Goal: Transaction & Acquisition: Purchase product/service

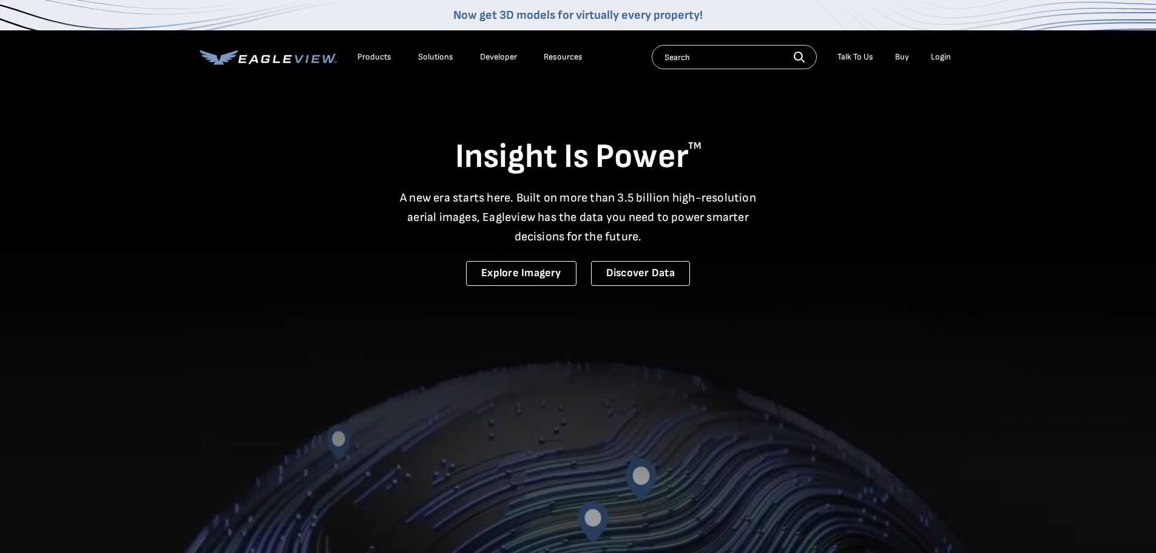
click at [950, 56] on div "Login" at bounding box center [940, 57] width 20 height 11
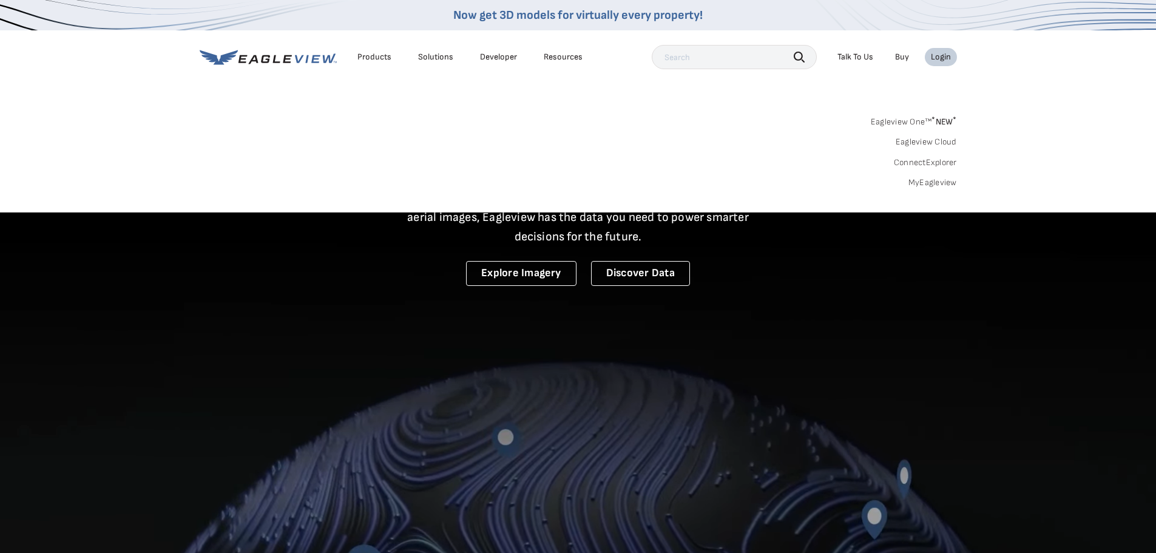
click at [922, 178] on link "MyEagleview" at bounding box center [932, 182] width 49 height 11
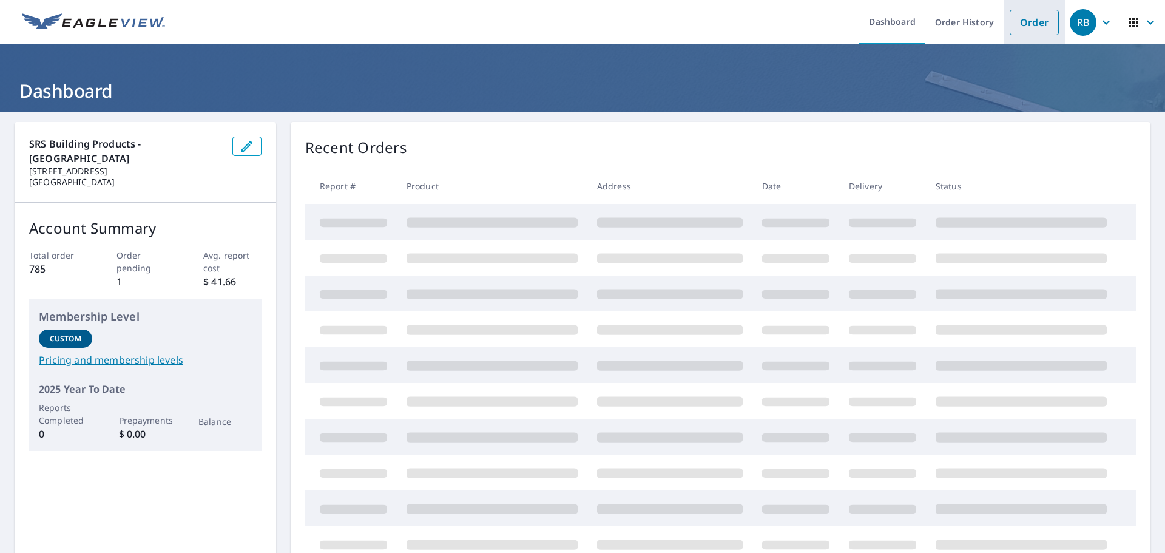
click at [1015, 14] on link "Order" at bounding box center [1033, 22] width 49 height 25
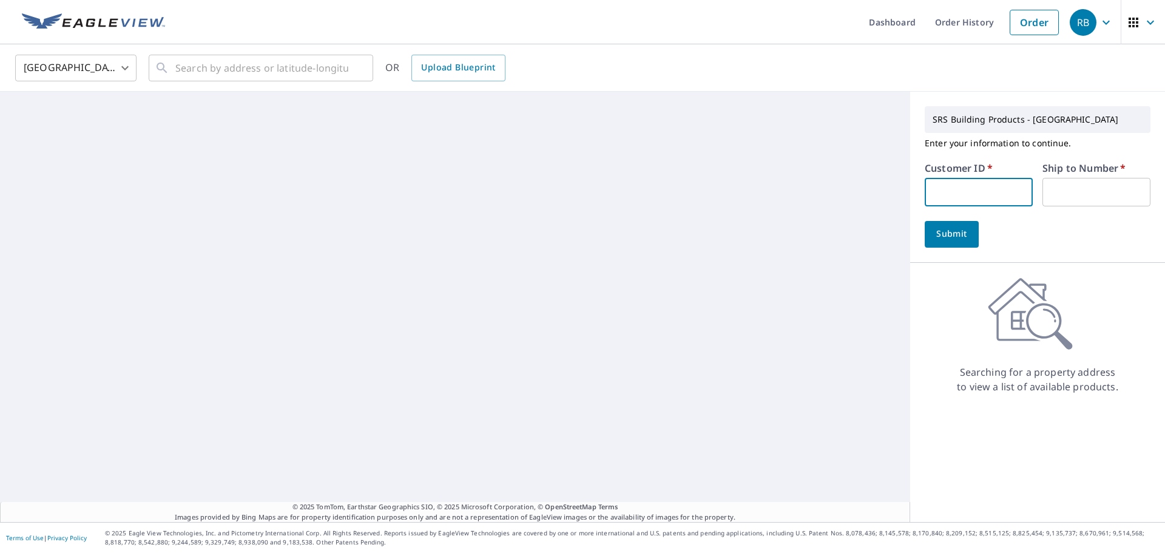
click at [953, 182] on input "text" at bounding box center [978, 192] width 108 height 29
type input "JAS323"
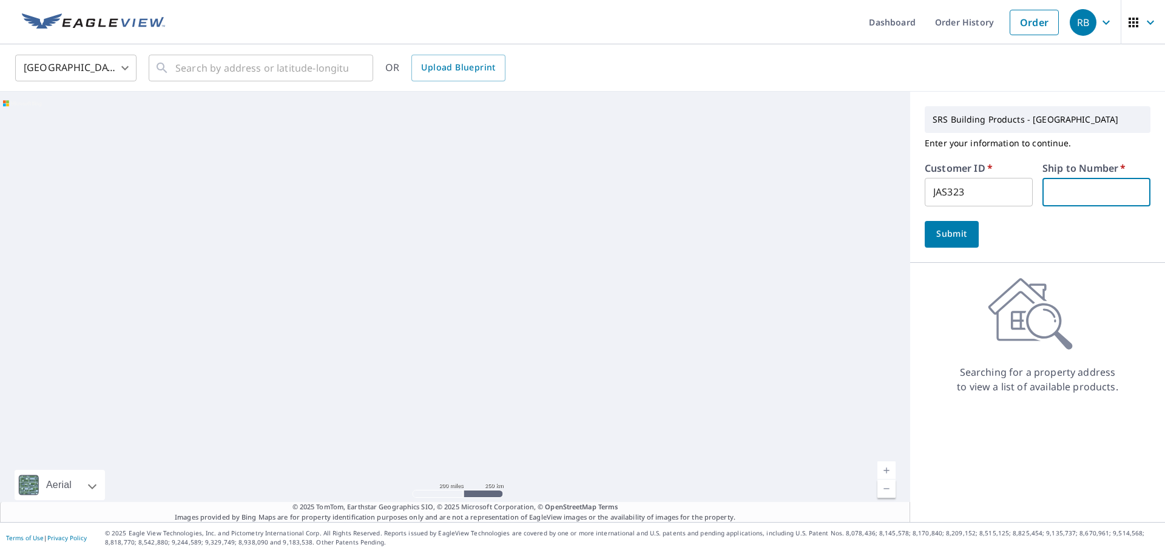
click at [1042, 193] on input "text" at bounding box center [1096, 192] width 108 height 29
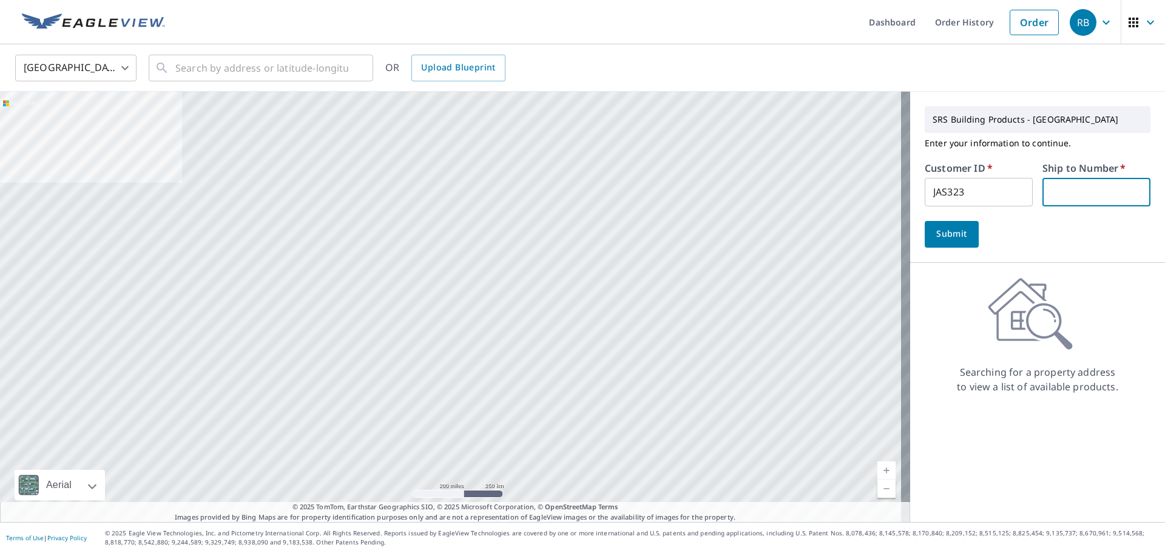
type input "1"
click at [321, 76] on input "text" at bounding box center [261, 68] width 173 height 34
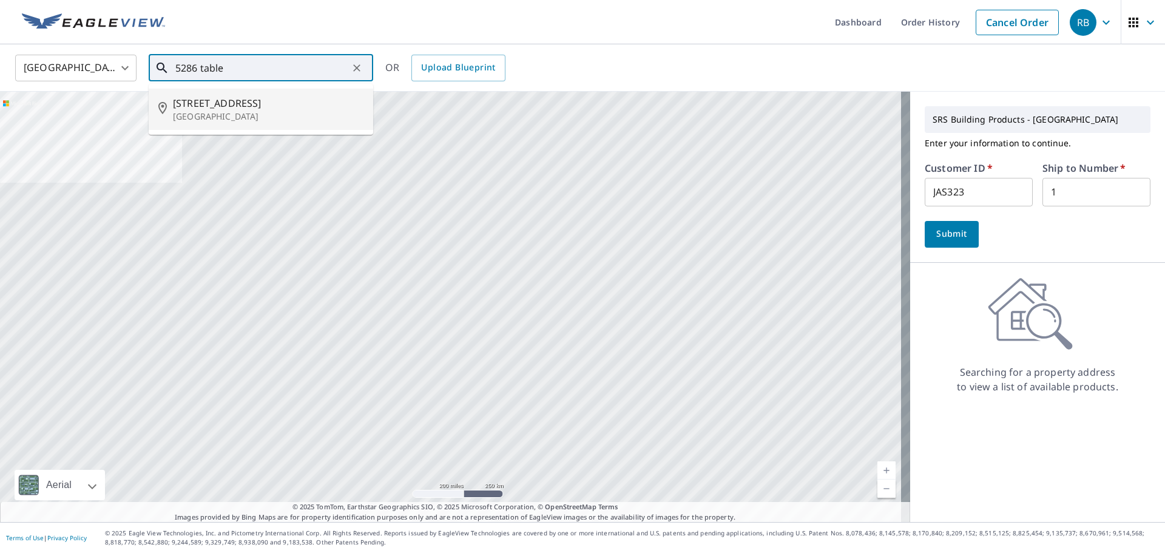
click at [291, 112] on p "Central Point, OR 97502" at bounding box center [268, 116] width 190 height 12
type input "5286 Table Rock Rd Central Point, OR 97502"
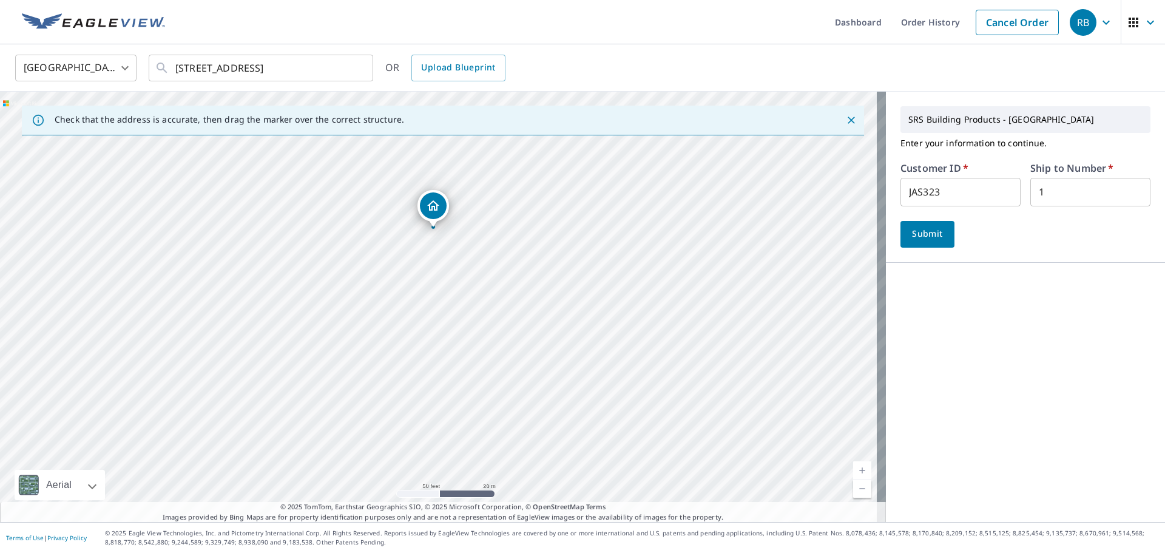
drag, startPoint x: 439, startPoint y: 286, endPoint x: 434, endPoint y: 208, distance: 77.8
drag, startPoint x: 870, startPoint y: 405, endPoint x: 820, endPoint y: 338, distance: 84.1
click at [820, 338] on div "5286 Table Rock Rd Central Point, OR 97502" at bounding box center [443, 307] width 886 height 430
drag, startPoint x: 580, startPoint y: 306, endPoint x: 485, endPoint y: 482, distance: 199.7
click at [485, 482] on div "5286 Table Rock Rd Central Point, OR 97502" at bounding box center [443, 307] width 886 height 430
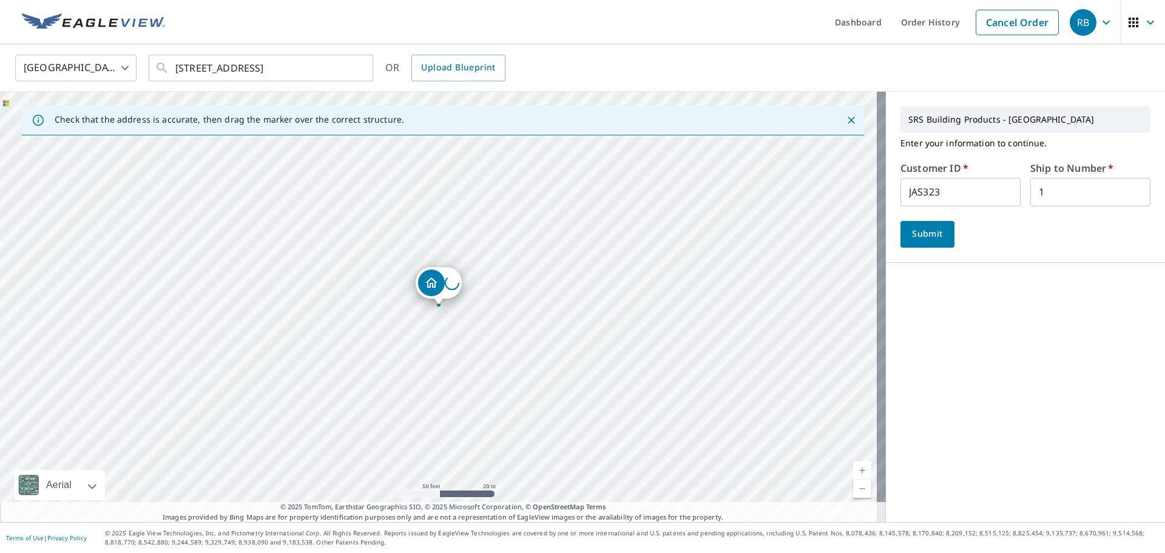
click at [375, 278] on div "Loading address" at bounding box center [443, 307] width 886 height 430
click at [436, 285] on icon "Dropped pin, building 1, Residential property, 5286 Table Rock Rd Central Point…" at bounding box center [438, 282] width 15 height 15
click at [436, 285] on div "5286 Table Rock Rd Central Point, OR 97502" at bounding box center [452, 282] width 89 height 21
click at [436, 285] on icon "Dropped pin, building 1, Residential property, 5286 Table Rock Rd Central Point…" at bounding box center [438, 282] width 15 height 15
click at [933, 237] on span "Submit" at bounding box center [927, 233] width 35 height 15
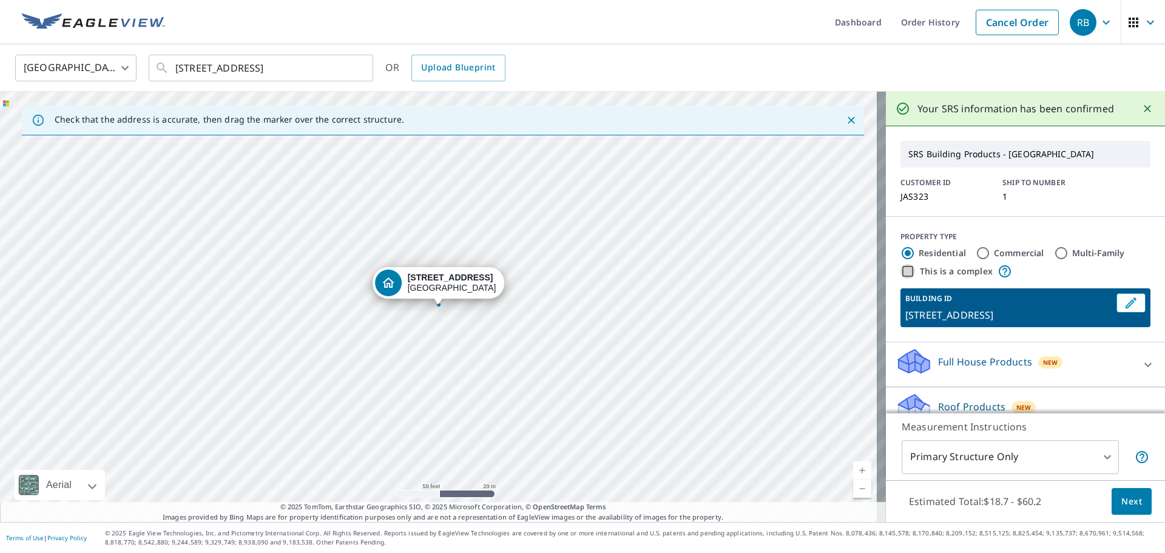
click at [903, 274] on input "This is a complex" at bounding box center [907, 271] width 15 height 15
checkbox input "true"
type input "4"
radio input "false"
radio input "true"
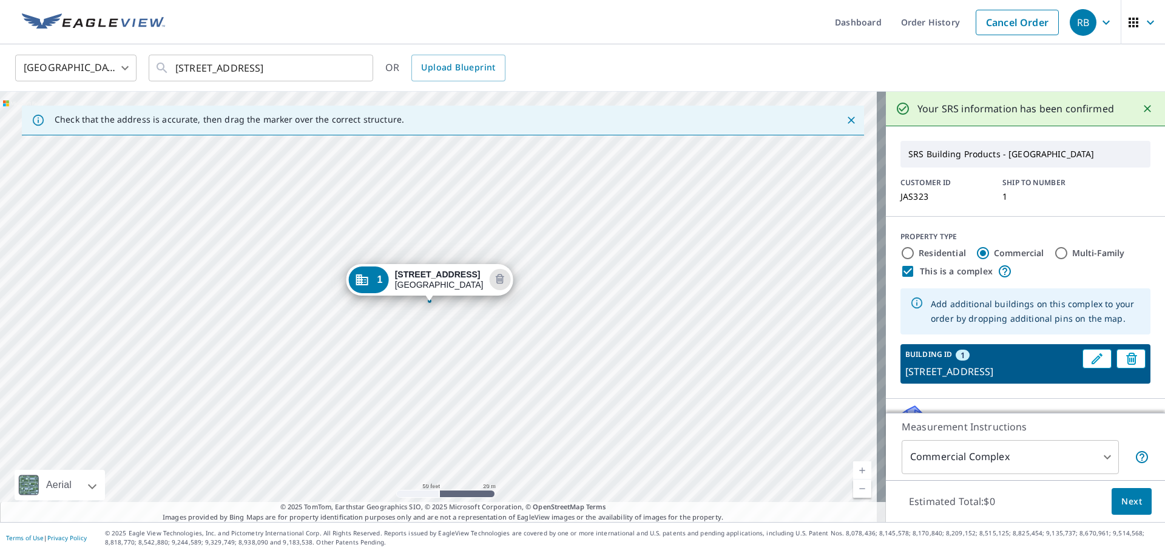
drag, startPoint x: 422, startPoint y: 282, endPoint x: 412, endPoint y: 278, distance: 9.8
click at [372, 280] on icon "Dropped pin, building 1, Commercial property, 5286 Table Rock Rd Central Point,…" at bounding box center [371, 282] width 12 height 11
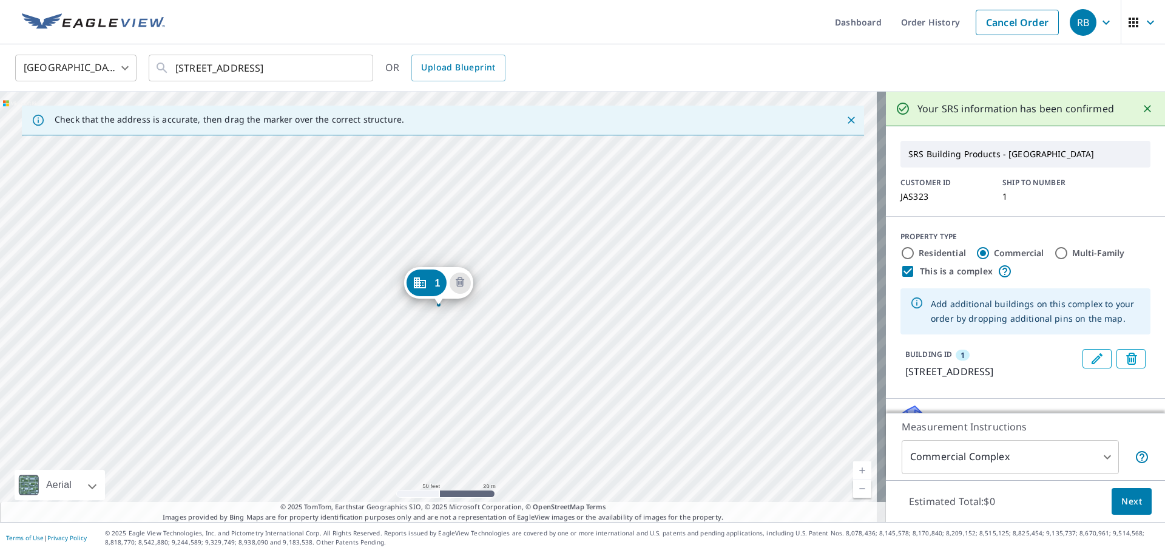
click at [544, 301] on div "1 5286 Table Rock Rd Central Point, OR 97502" at bounding box center [443, 307] width 886 height 430
click at [636, 311] on div "2 5286 Table Rock Rd Medford, OR 97502 1 5286 Table Rock Rd Central Point, OR 9…" at bounding box center [443, 307] width 886 height 430
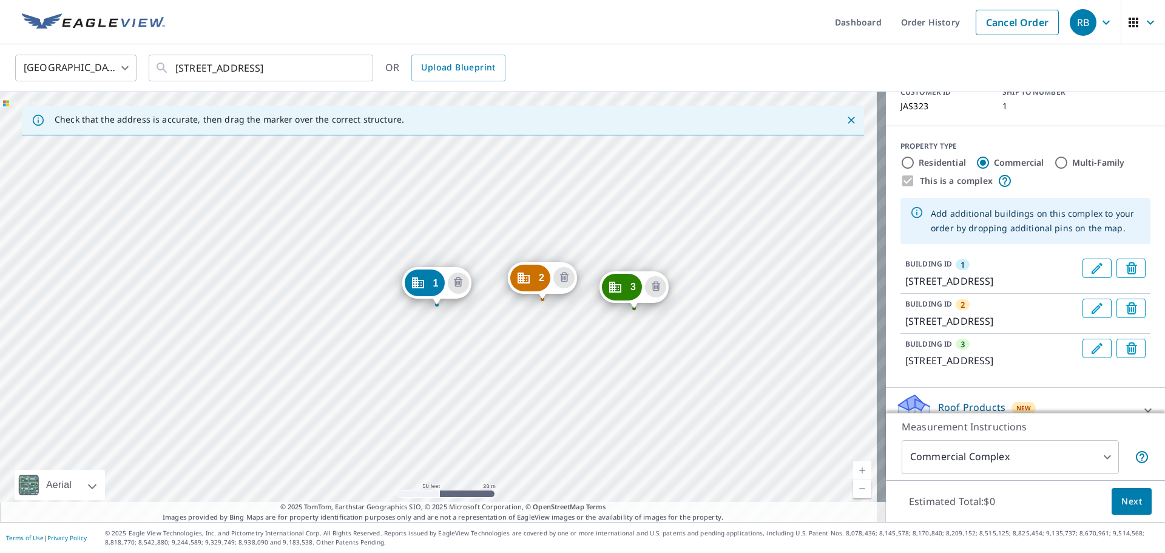
scroll to position [95, 0]
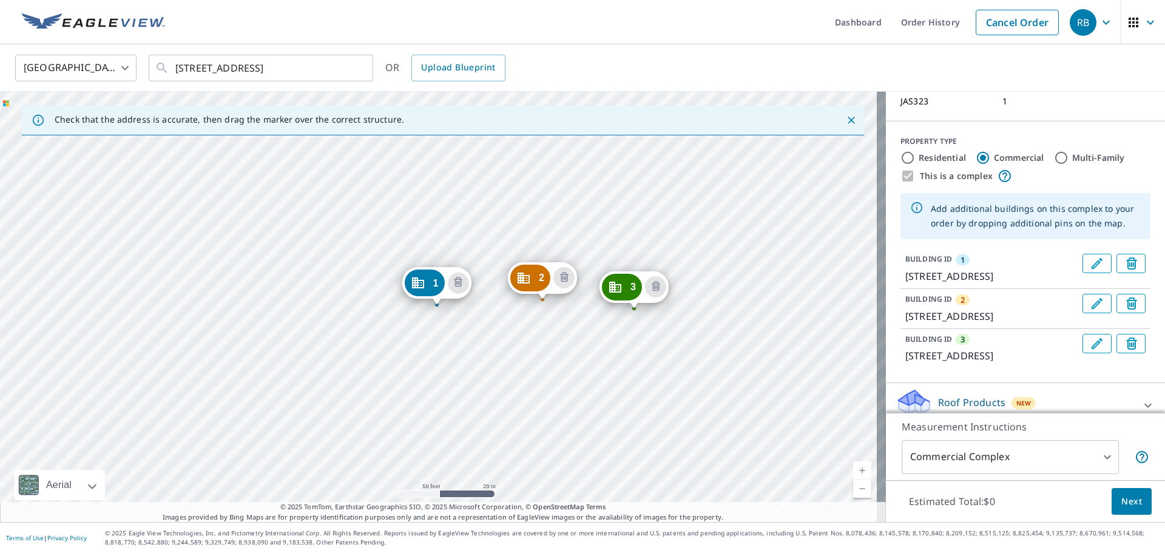
click at [853, 490] on link "Current Level 19, Zoom Out" at bounding box center [862, 488] width 18 height 18
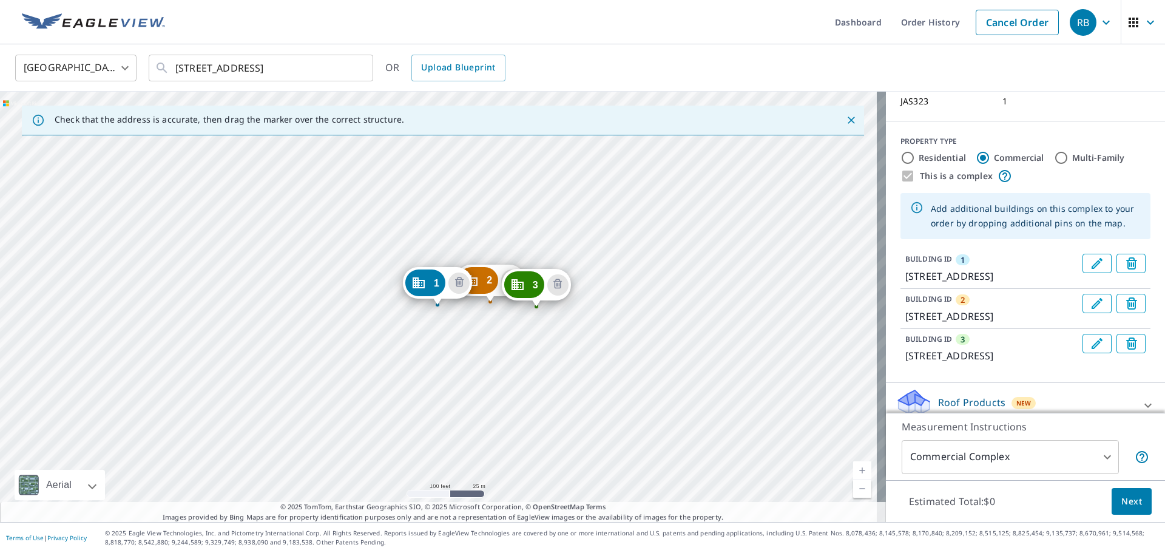
click at [571, 372] on div "2 5286 Table Rock Rd Medford, OR 97502 3 5286 Table Rock Rd Medford, OR 97502 1…" at bounding box center [443, 307] width 886 height 430
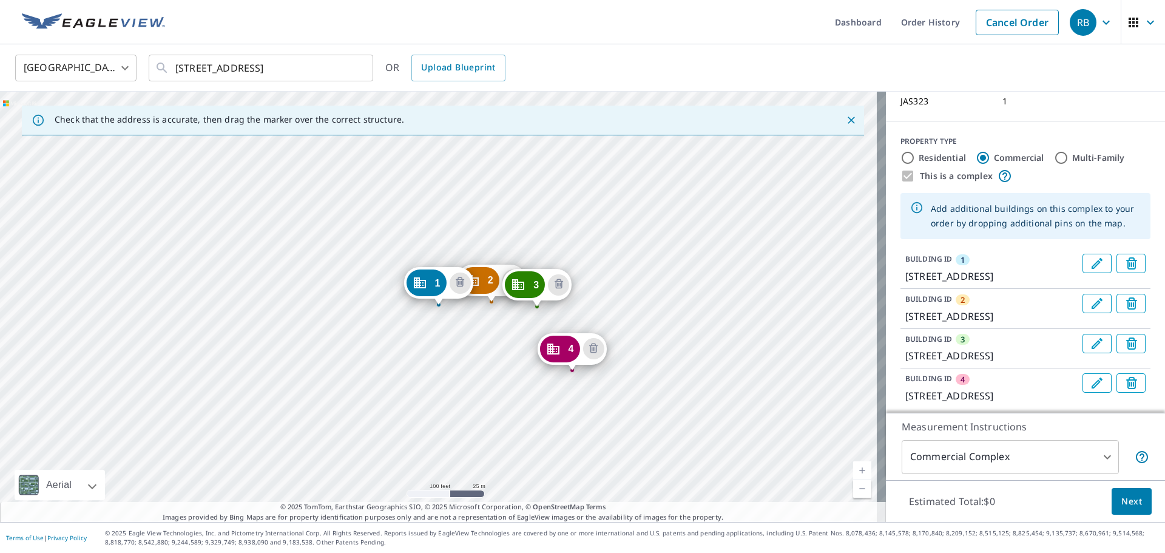
click at [515, 419] on div "2 5286 Table Rock Rd Medford, OR 97502 3 5286 Table Rock Rd Medford, OR 97502 4…" at bounding box center [443, 307] width 886 height 430
click at [439, 410] on div "2 5286 Table Rock Rd Medford, OR 97502 3 5286 Table Rock Rd Medford, OR 97502 4…" at bounding box center [443, 307] width 886 height 430
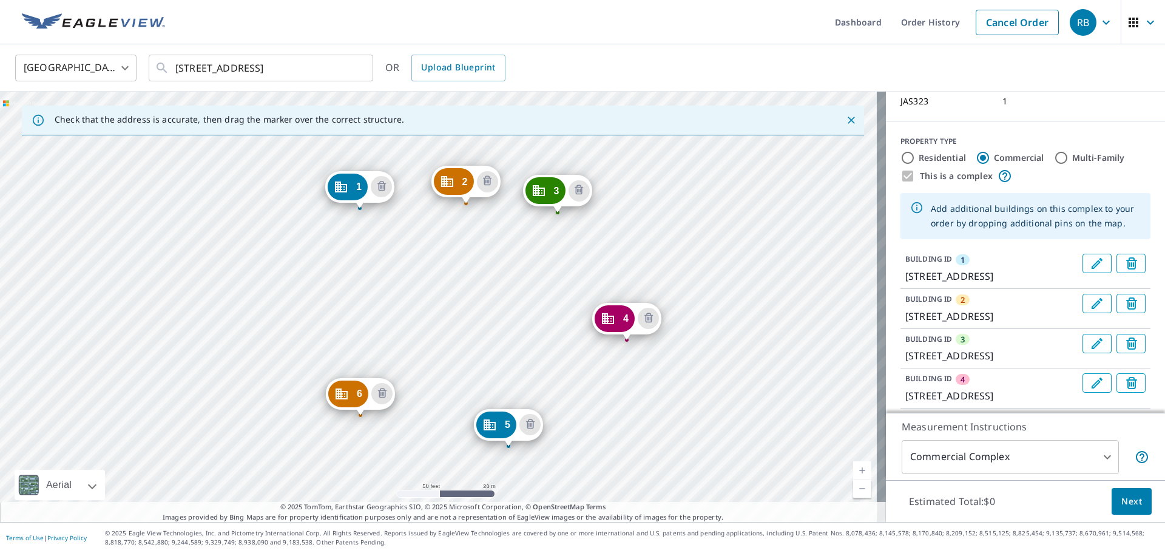
drag, startPoint x: 497, startPoint y: 403, endPoint x: 493, endPoint y: 416, distance: 13.6
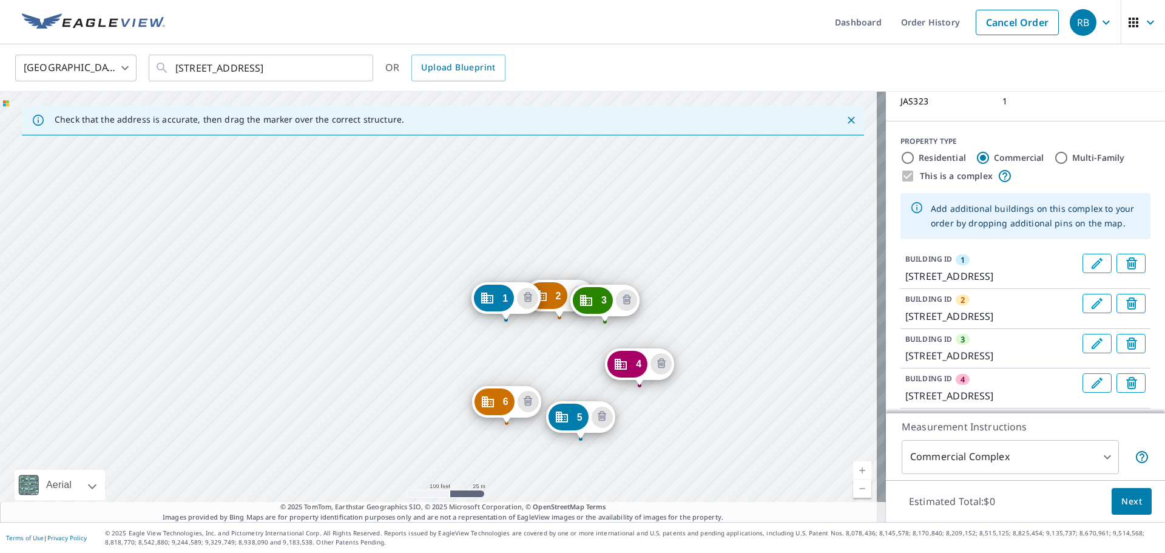
drag, startPoint x: 688, startPoint y: 349, endPoint x: 691, endPoint y: 268, distance: 81.3
click at [691, 268] on div "2 5286 Table Rock Rd Medford, OR 97502 3 5286 Table Rock Rd Medford, OR 97502 4…" at bounding box center [443, 307] width 886 height 430
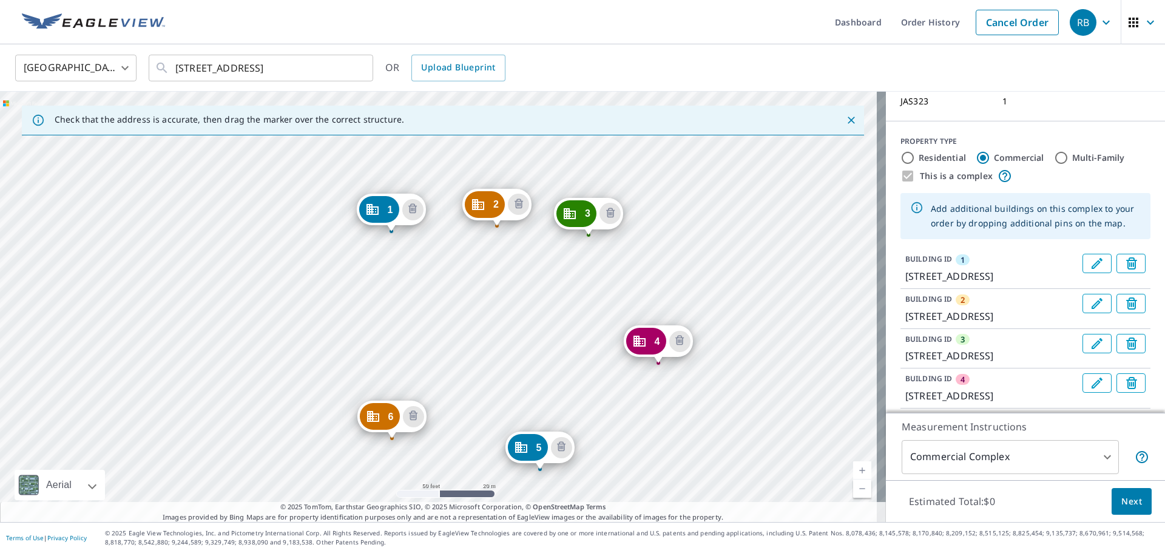
click at [738, 297] on div "2 5286 Table Rock Rd Medford, OR 97502 3 5286 Table Rock Rd Medford, OR 97502 4…" at bounding box center [443, 307] width 886 height 430
click at [611, 210] on icon "Delete building 3" at bounding box center [610, 213] width 15 height 15
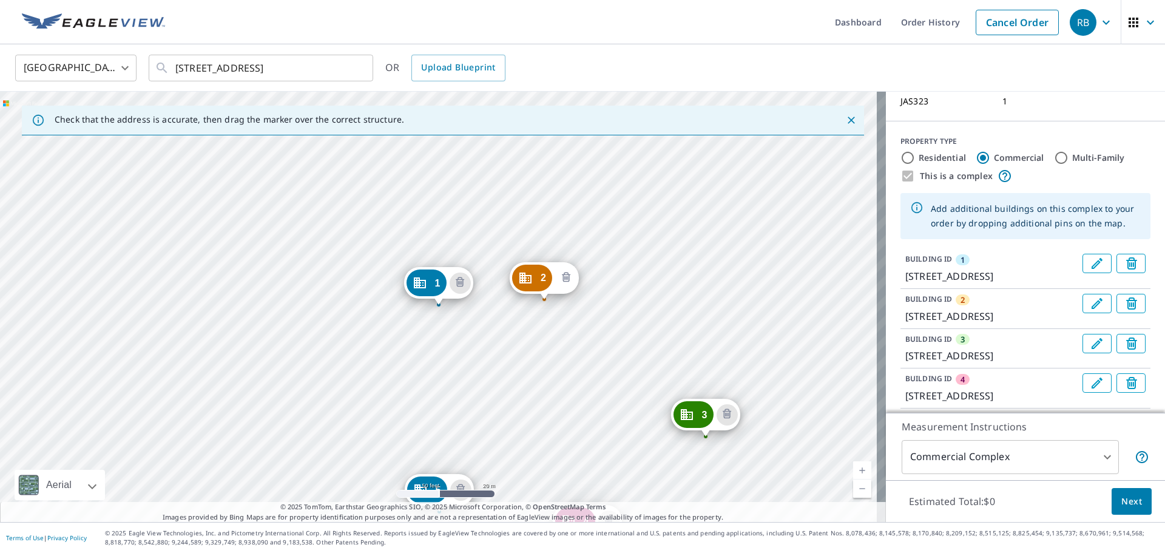
click at [565, 280] on icon "Delete building 2" at bounding box center [566, 278] width 15 height 15
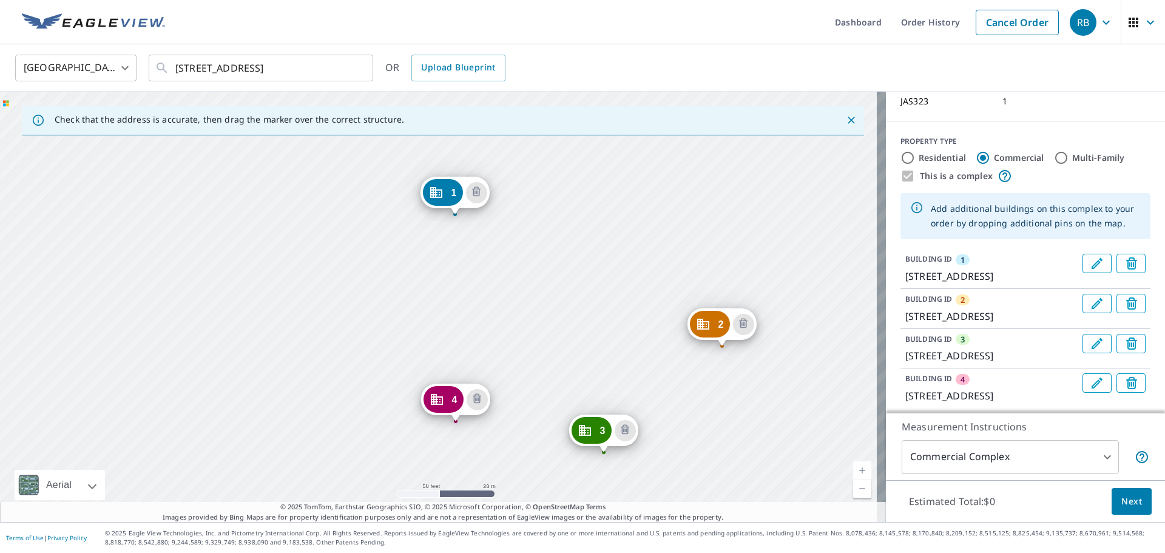
drag, startPoint x: 687, startPoint y: 237, endPoint x: 692, endPoint y: 204, distance: 33.8
click at [692, 204] on div "2 5258 Table Rock Rd Central Point, OR 97502 3 5258 Table Rock Rd Central Point…" at bounding box center [443, 307] width 886 height 430
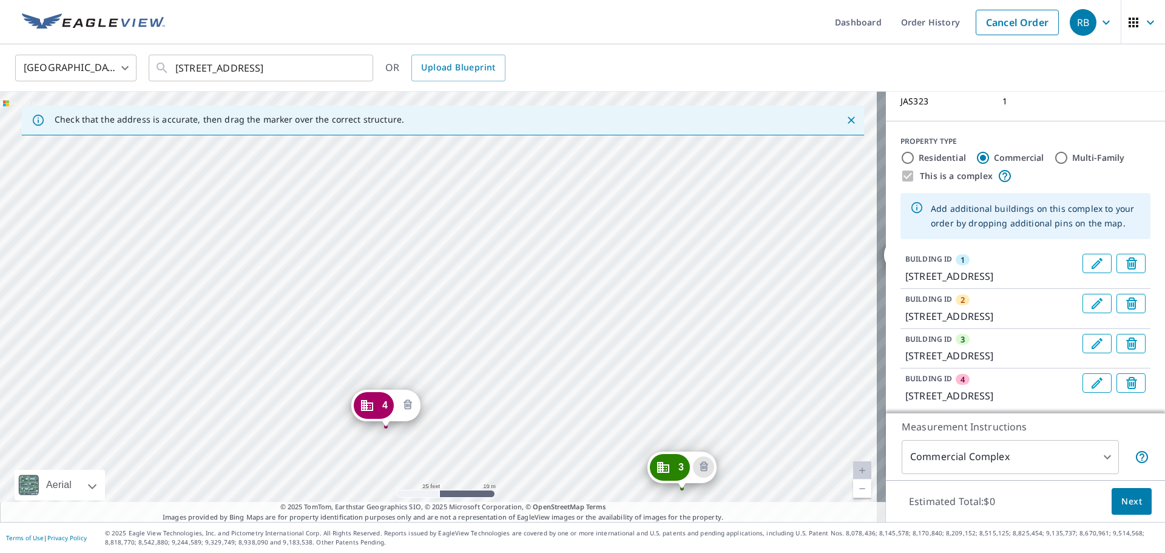
click at [406, 401] on icon "Delete building 4" at bounding box center [407, 405] width 15 height 15
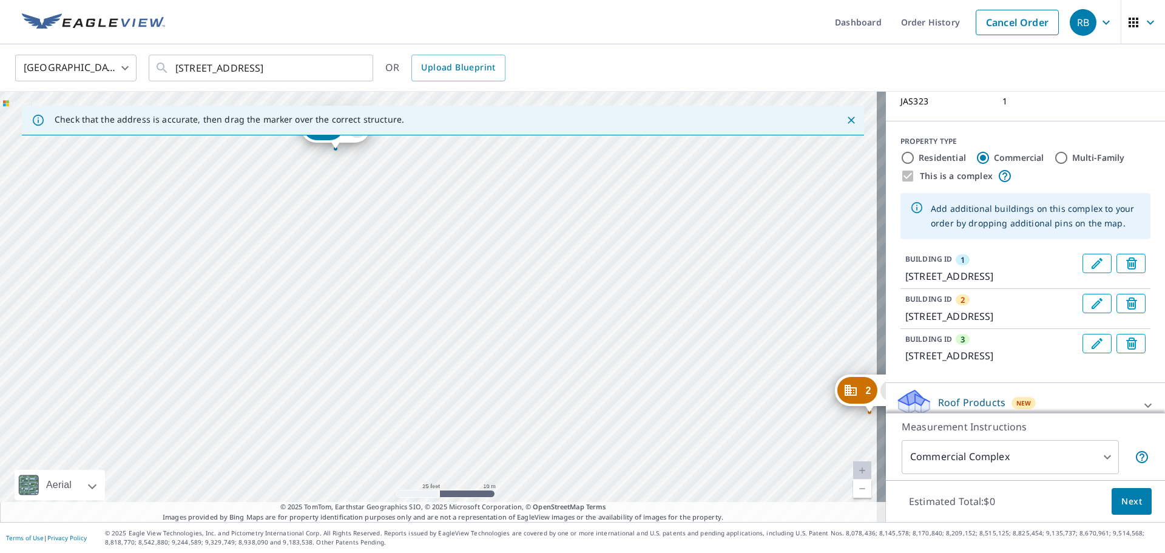
drag, startPoint x: 583, startPoint y: 372, endPoint x: 386, endPoint y: 146, distance: 300.1
click at [386, 146] on div "2 5258 Table Rock Rd Central Point, OR 97502 3 5258 Table Rock Rd Central Point…" at bounding box center [443, 307] width 886 height 430
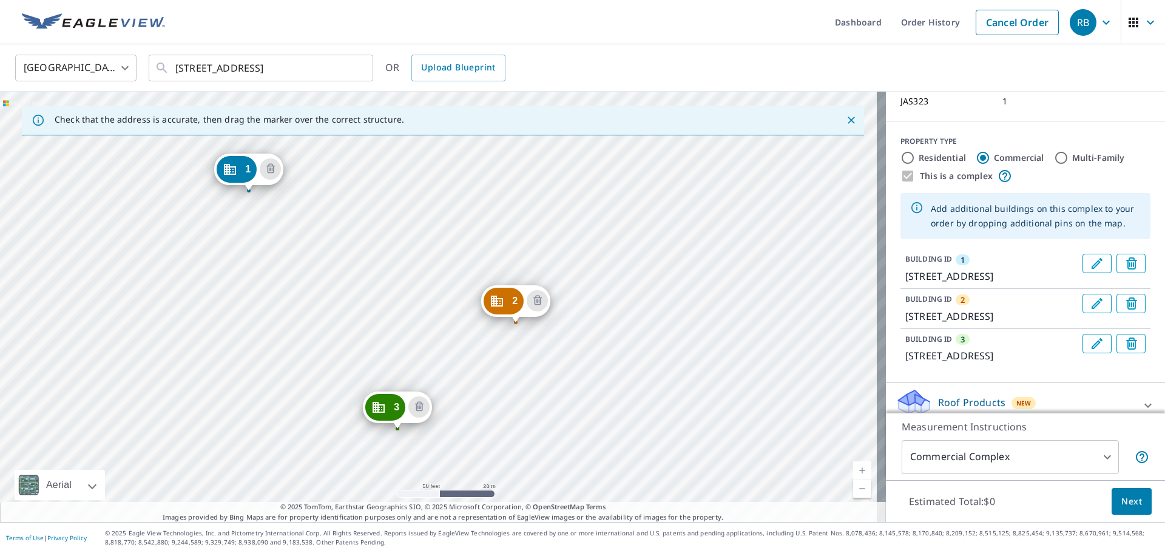
drag, startPoint x: 441, startPoint y: 221, endPoint x: 392, endPoint y: 293, distance: 86.5
click at [392, 293] on div "2 5258 Table Rock Rd Central Point, OR 97502 3 5258 Table Rock Rd Central Point…" at bounding box center [443, 307] width 886 height 430
click at [270, 163] on icon "Delete building 1" at bounding box center [270, 169] width 15 height 15
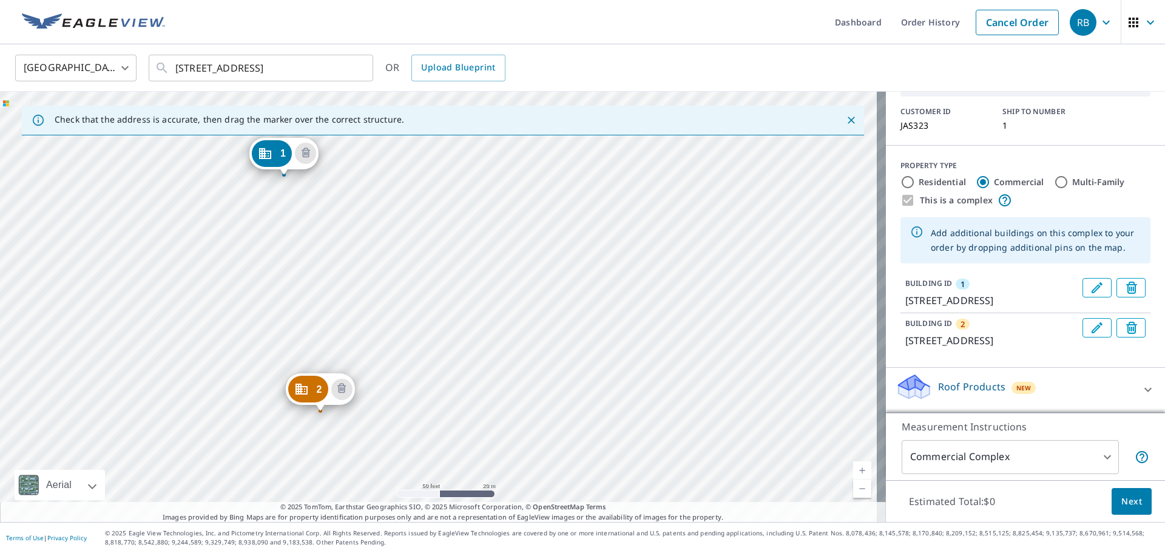
drag, startPoint x: 433, startPoint y: 278, endPoint x: 283, endPoint y: 153, distance: 195.2
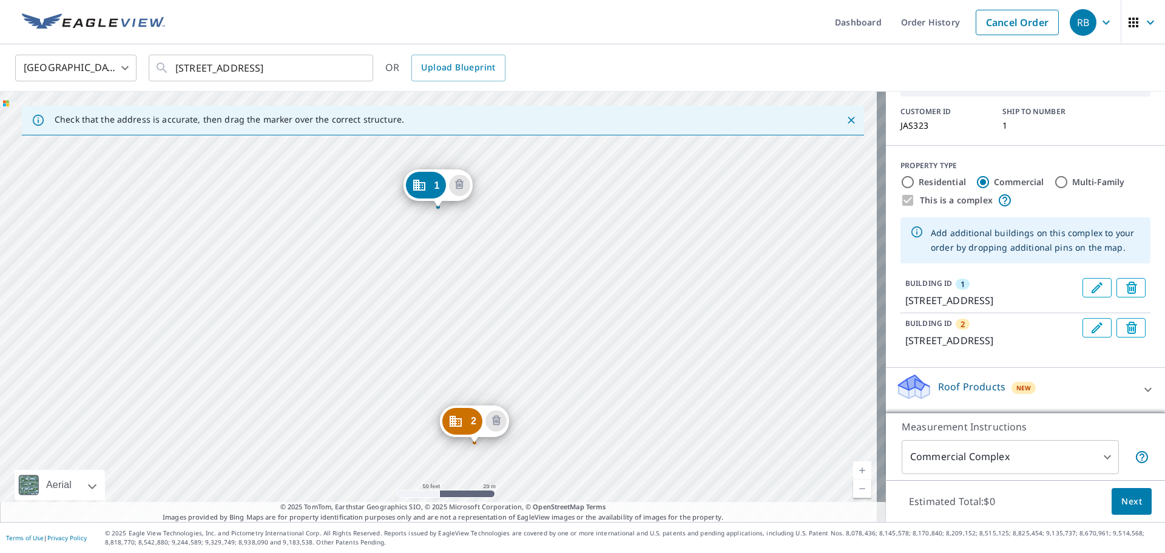
drag, startPoint x: 429, startPoint y: 362, endPoint x: 431, endPoint y: 295, distance: 66.7
click at [431, 295] on div "2 5258 Table Rock Rd Central Point, OR 97502 1 5286 Table Rock Rd Central Point…" at bounding box center [443, 307] width 886 height 430
drag, startPoint x: 456, startPoint y: 421, endPoint x: 300, endPoint y: 392, distance: 158.6
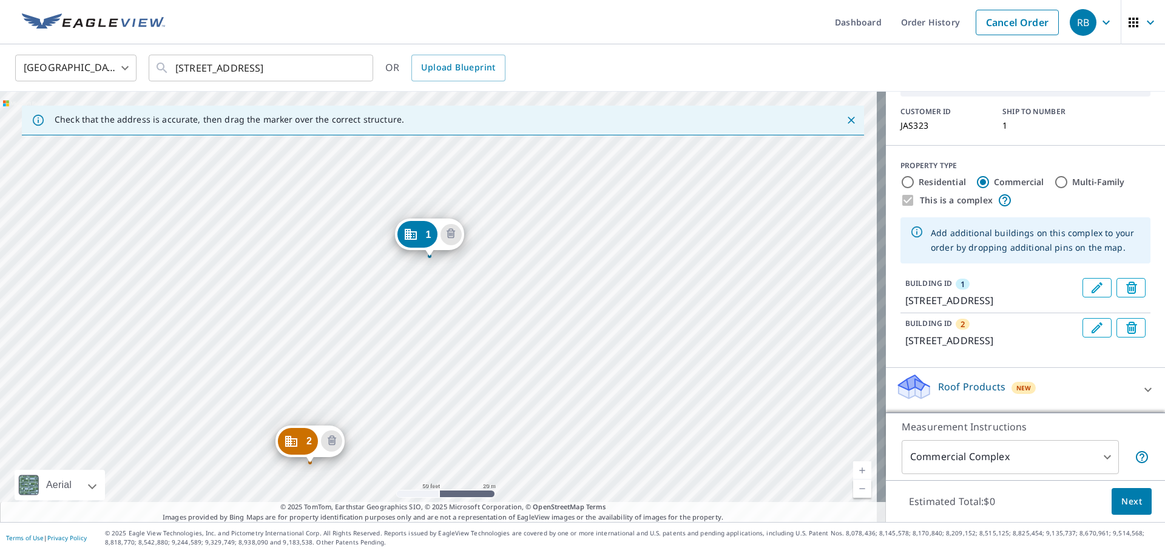
drag, startPoint x: 479, startPoint y: 391, endPoint x: 470, endPoint y: 342, distance: 49.4
click at [470, 342] on div "2 5298 Table Rock Rd Central Point, OR 97502 1 5286 Table Rock Rd Central Point…" at bounding box center [443, 307] width 886 height 430
click at [505, 258] on div "2 5298 Table Rock Rd Central Point, OR 97502 1 5286 Table Rock Rd Central Point…" at bounding box center [443, 307] width 886 height 430
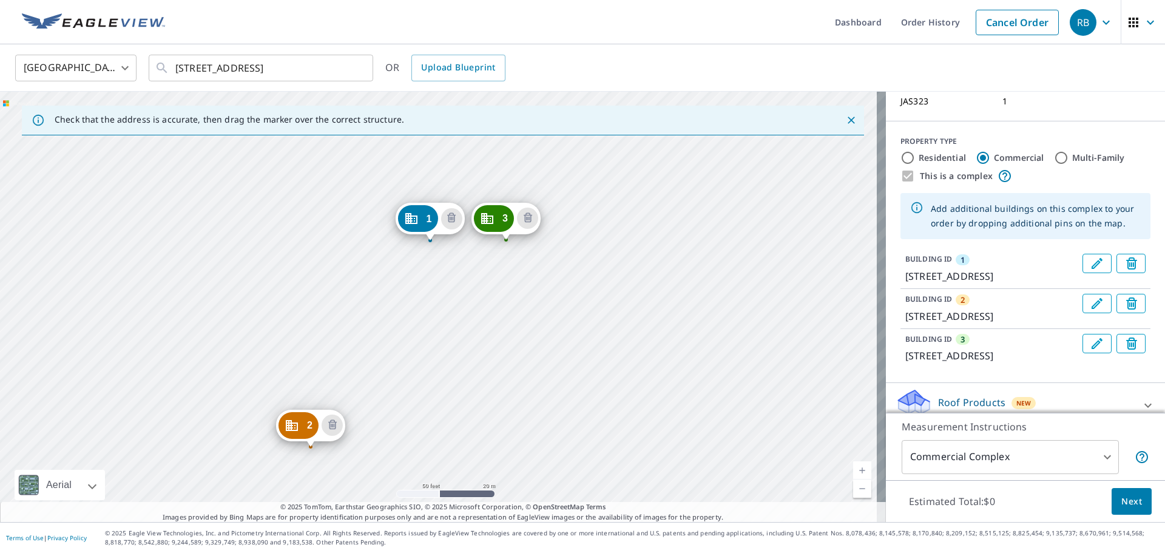
drag, startPoint x: 510, startPoint y: 392, endPoint x: 497, endPoint y: 320, distance: 73.4
click at [497, 320] on div "2 5298 Table Rock Rd Central Point, OR 97502 3 5286 Table Rock Rd Medford, OR 9…" at bounding box center [443, 307] width 886 height 430
click at [1111, 501] on button "Next" at bounding box center [1131, 501] width 40 height 27
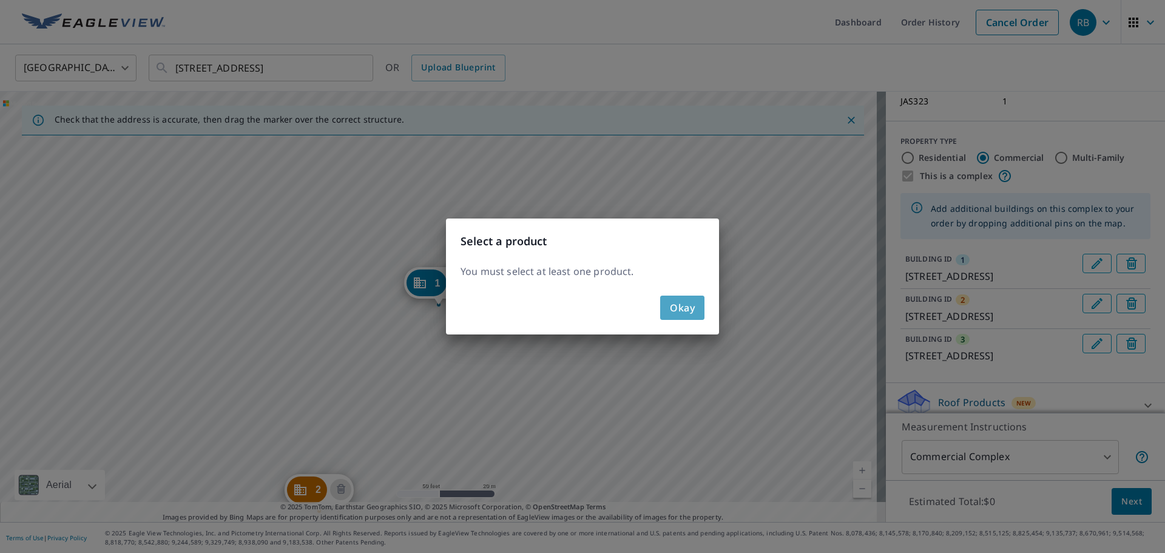
click at [691, 317] on button "Okay" at bounding box center [682, 307] width 44 height 24
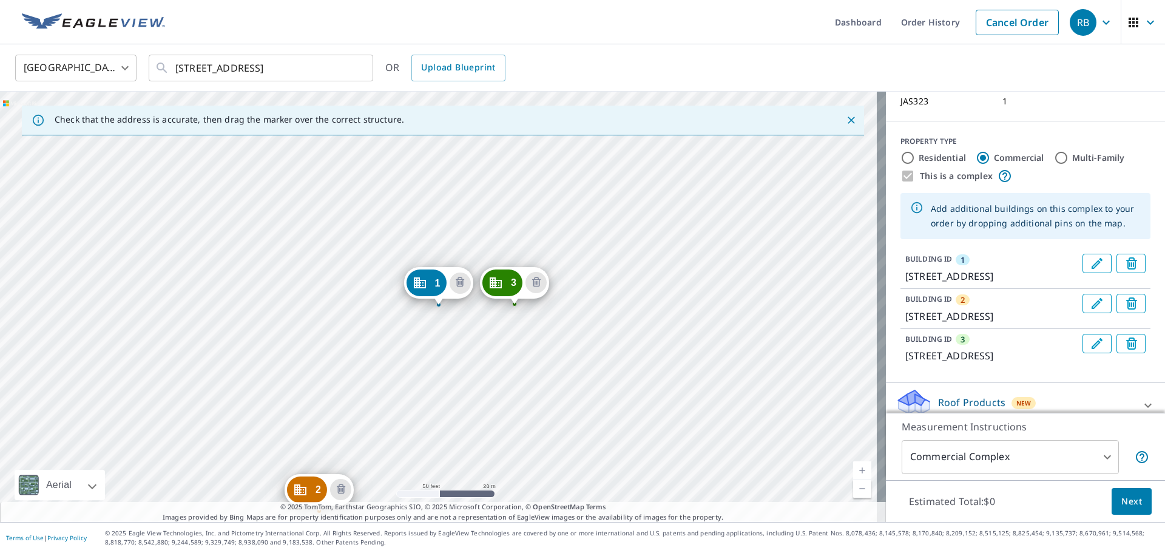
scroll to position [154, 0]
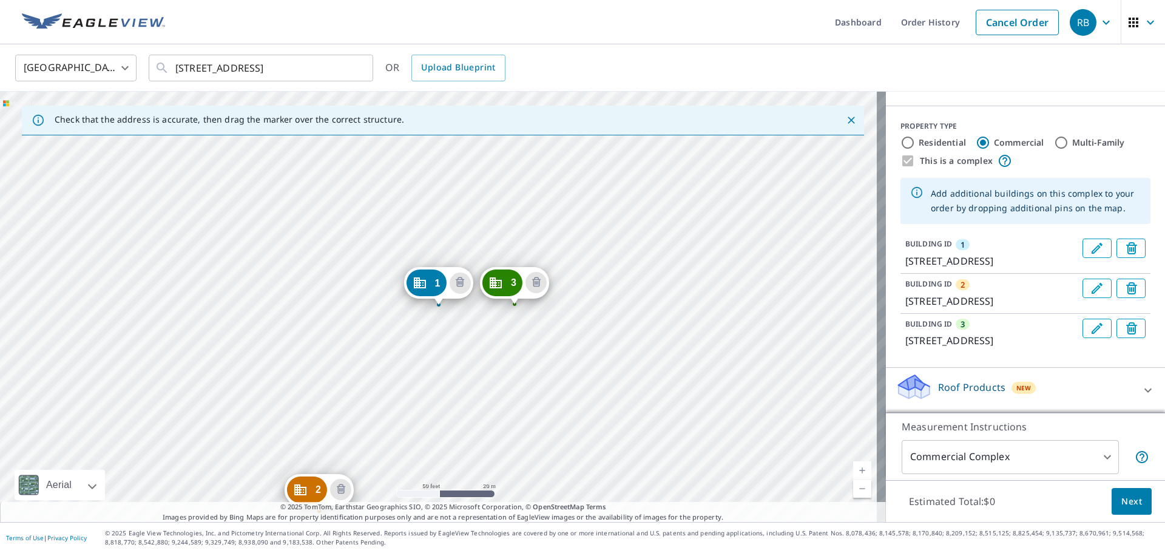
click at [1140, 388] on icon at bounding box center [1147, 390] width 15 height 15
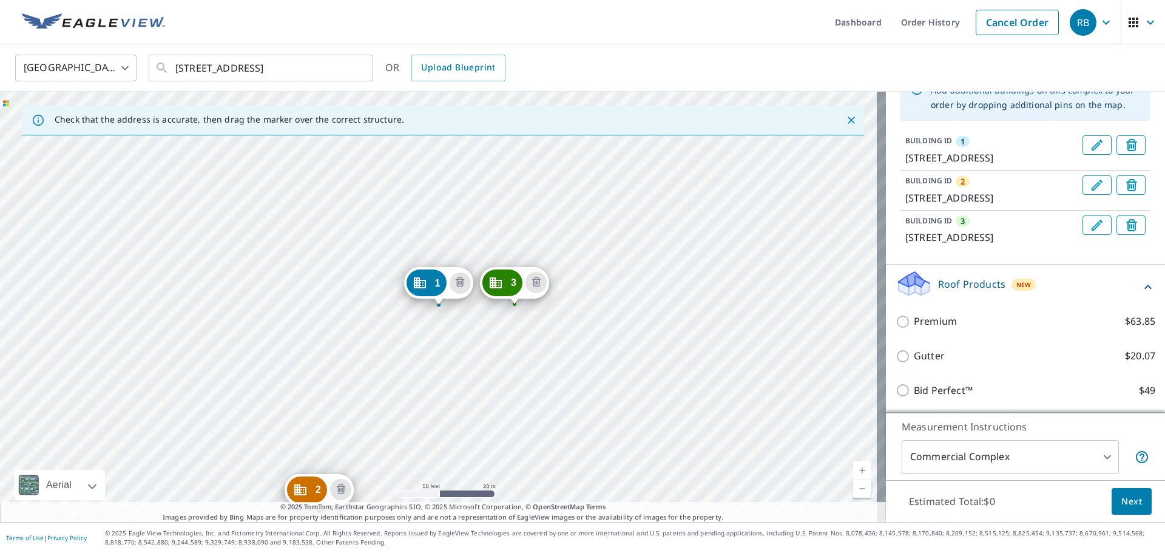
scroll to position [257, 0]
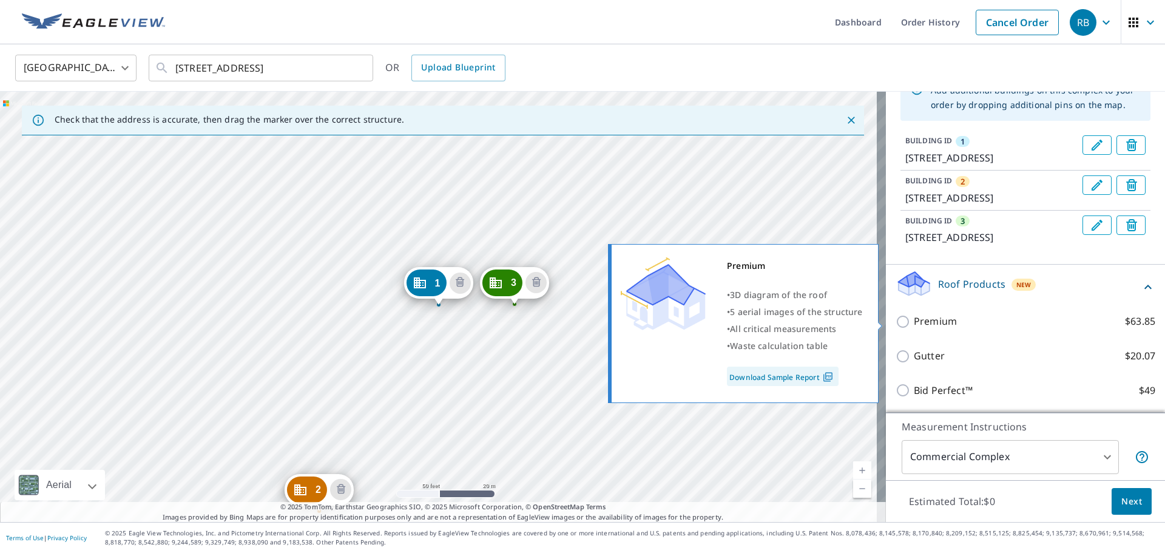
click at [895, 322] on input "Premium $63.85" at bounding box center [904, 321] width 18 height 15
checkbox input "true"
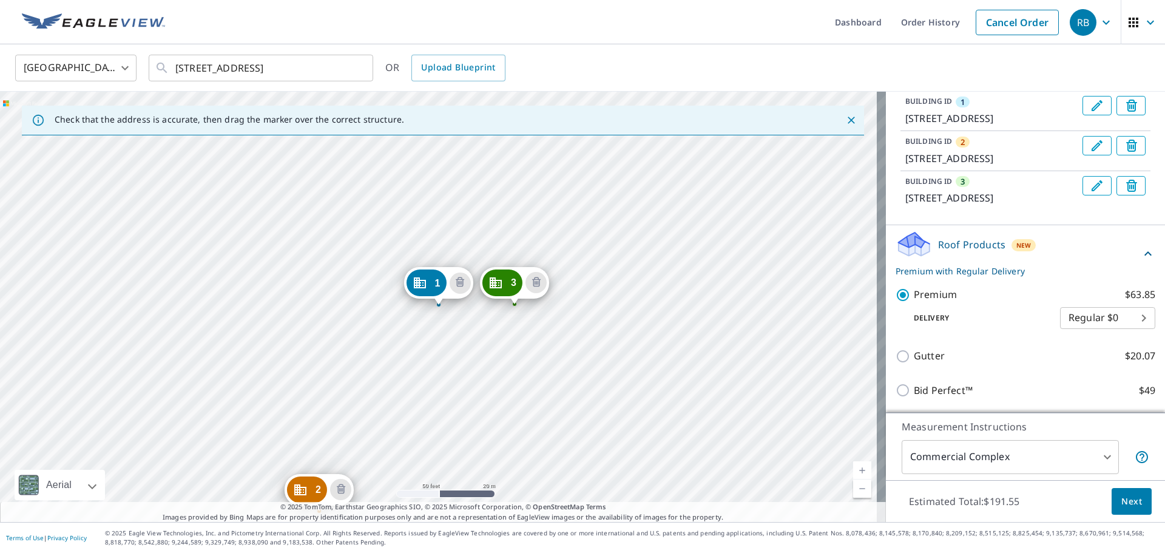
scroll to position [297, 0]
click at [1121, 497] on span "Next" at bounding box center [1131, 501] width 21 height 15
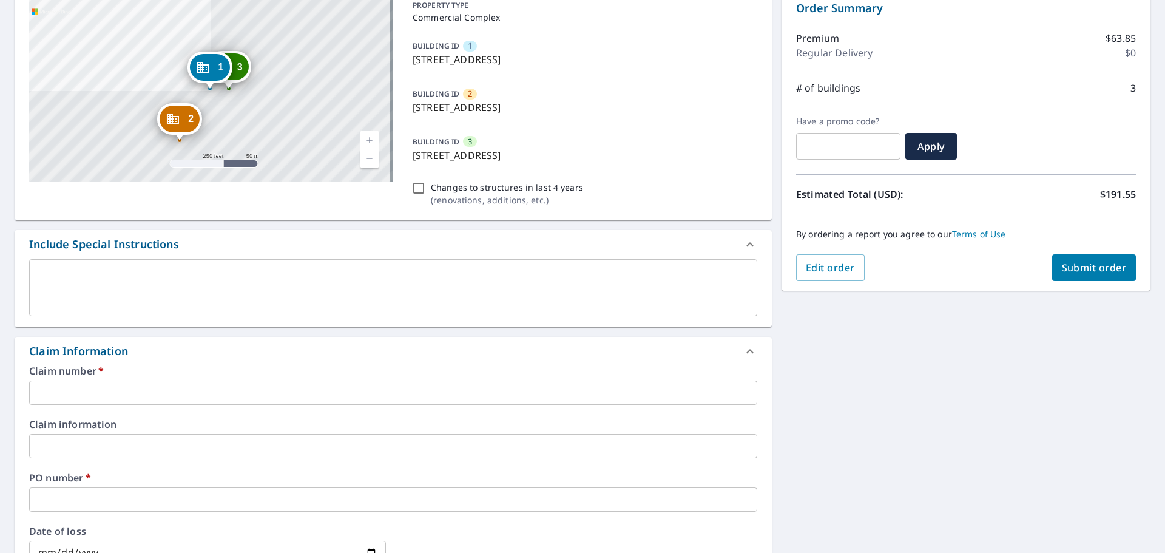
scroll to position [182, 0]
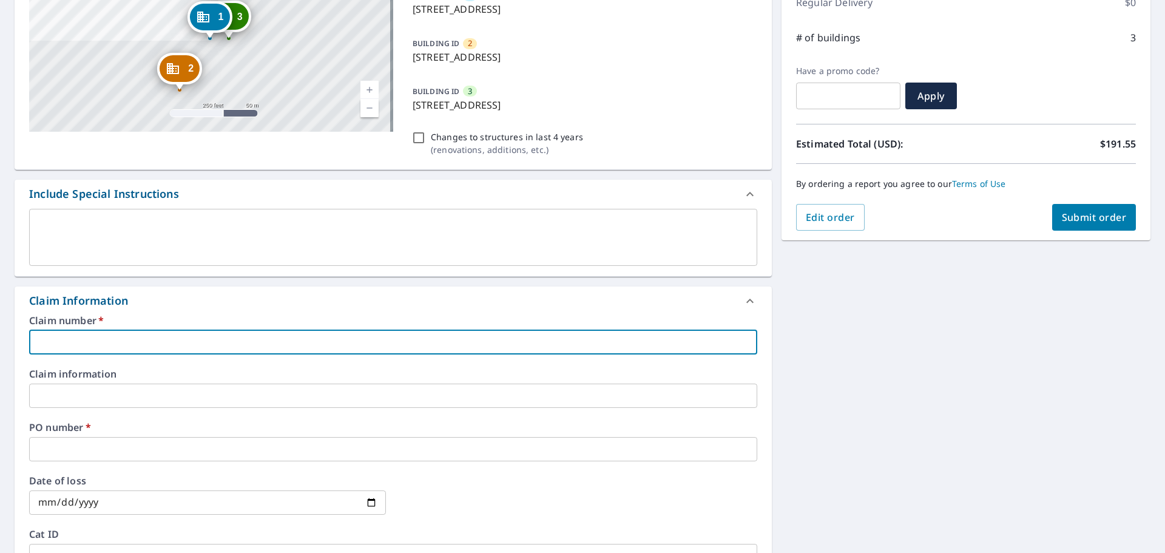
click at [127, 339] on input "text" at bounding box center [393, 342] width 728 height 24
type input "O"
checkbox input "true"
type input "OD"
checkbox input "true"
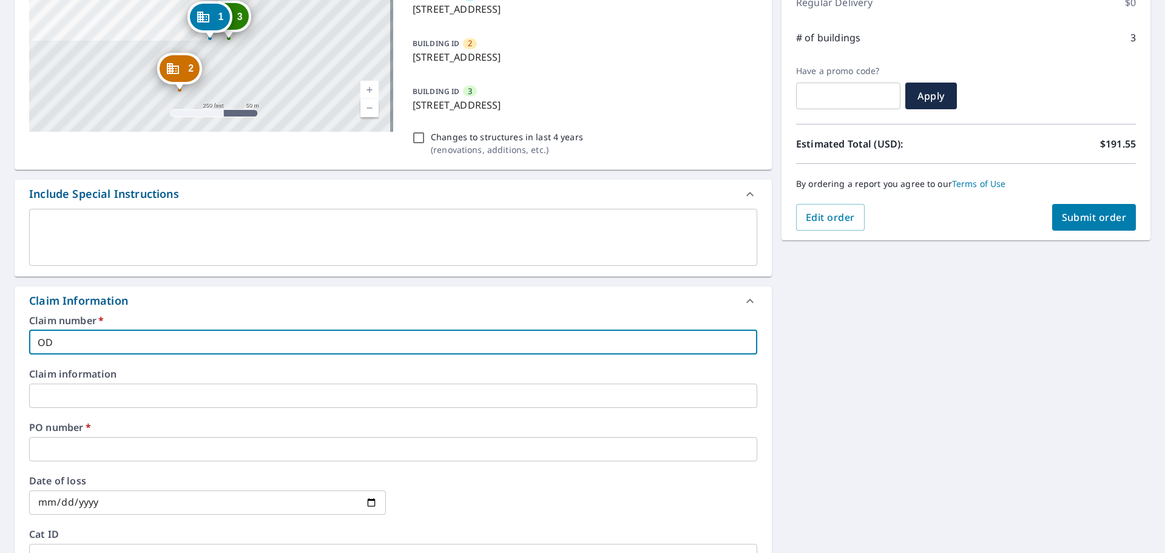
type input "ODF"
checkbox input "true"
type input "ODFW"
checkbox input "true"
type input "ODFW"
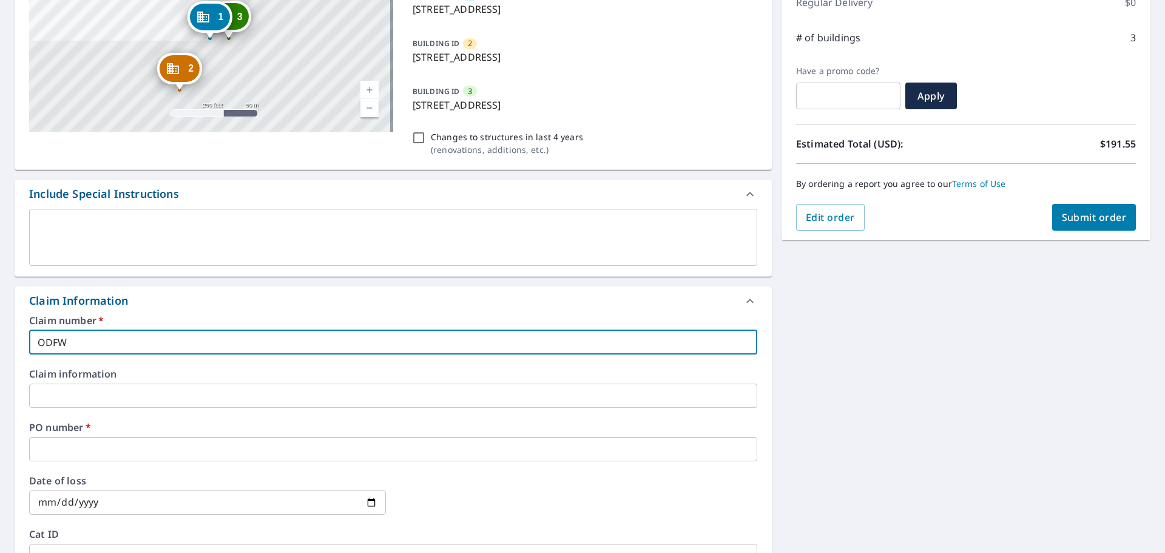
checkbox input "true"
type input "ODFW"
checkbox input "true"
type input "ODF"
checkbox input "true"
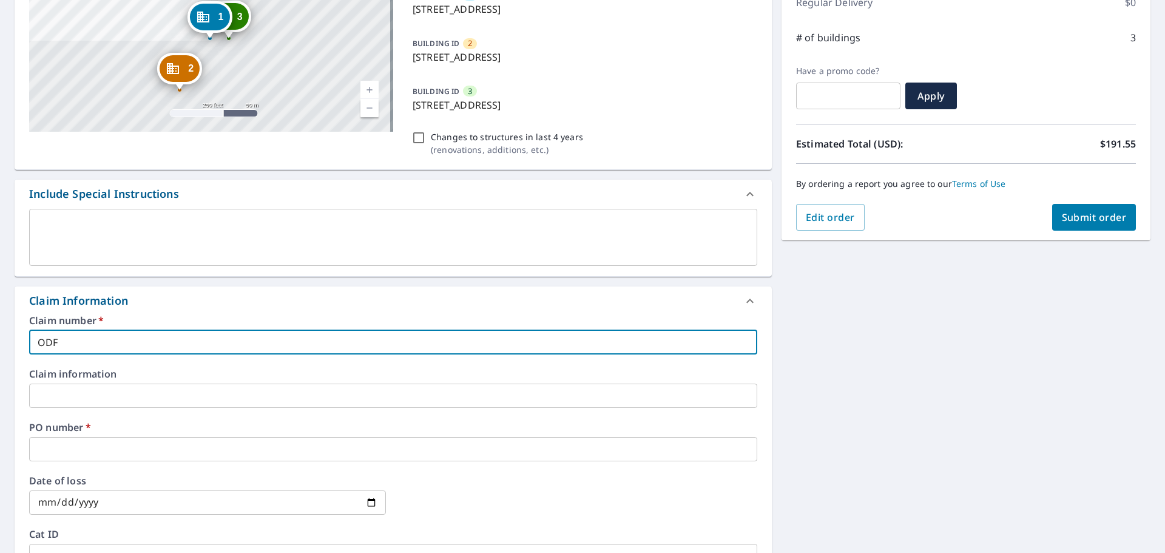
type input "ODF"
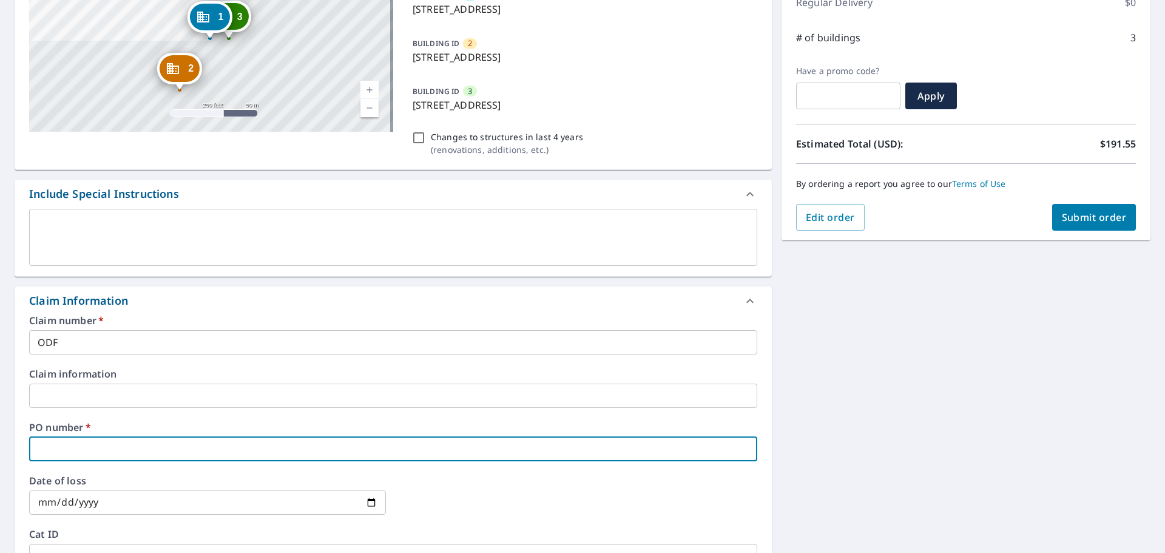
type input "O"
checkbox input "true"
type input "OD"
checkbox input "true"
type input "ODF"
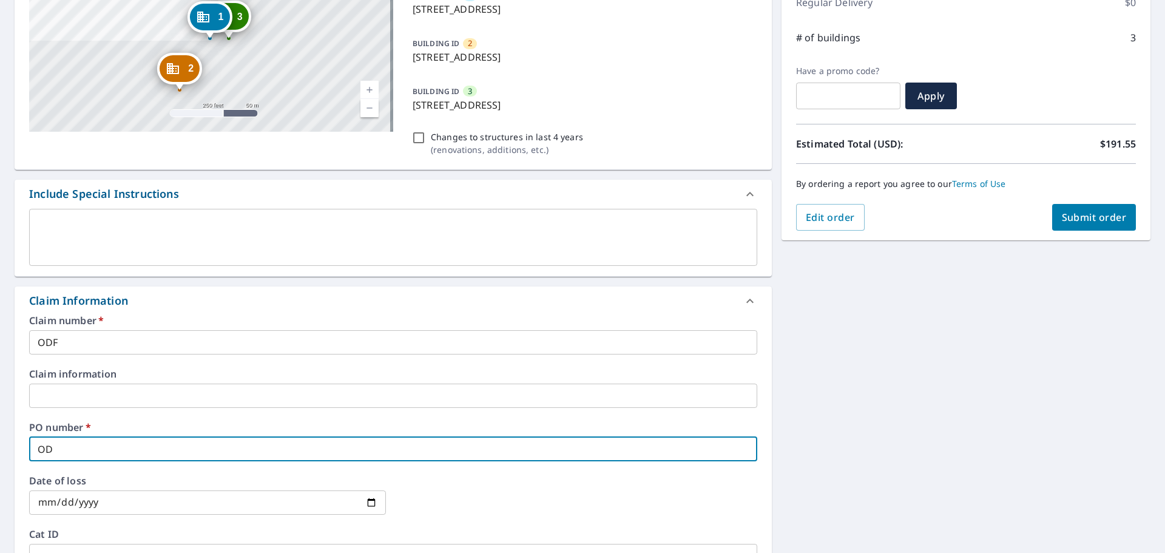
checkbox input "true"
type input "ODF"
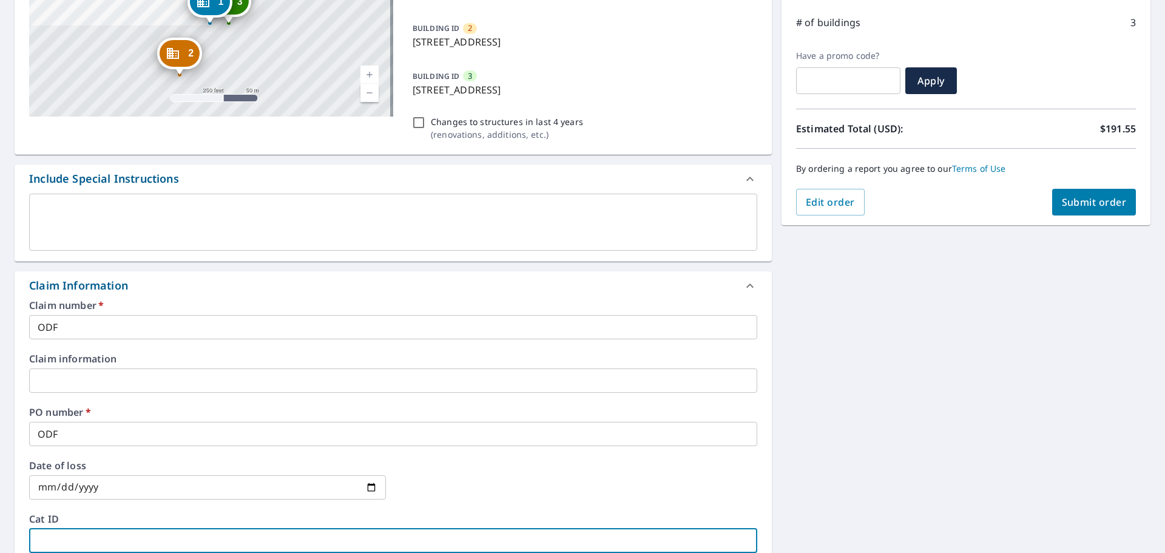
scroll to position [508, 0]
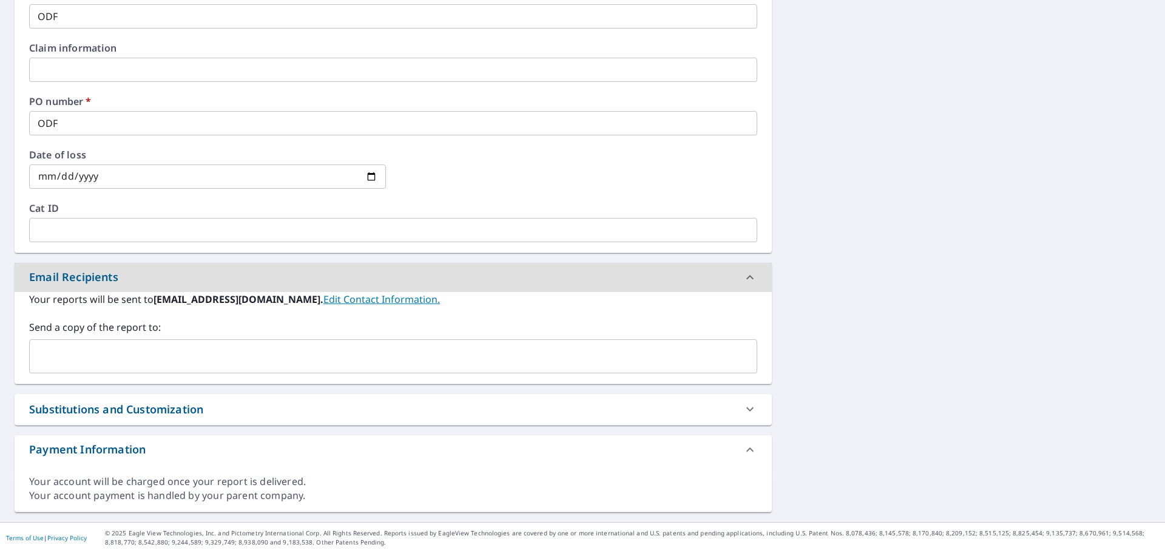
click at [127, 339] on div "​" at bounding box center [393, 356] width 728 height 34
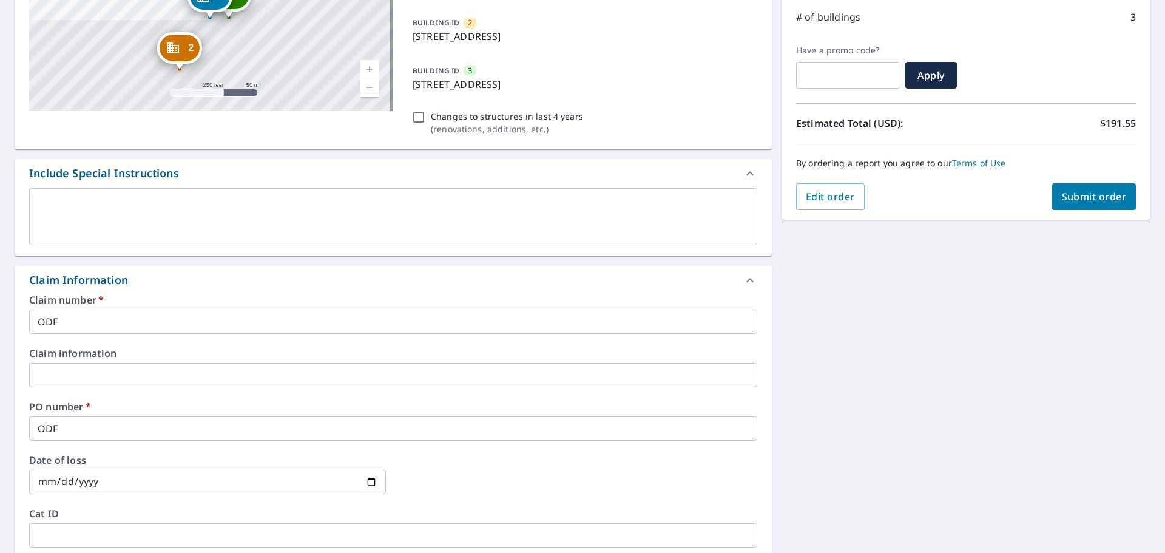
scroll to position [144, 0]
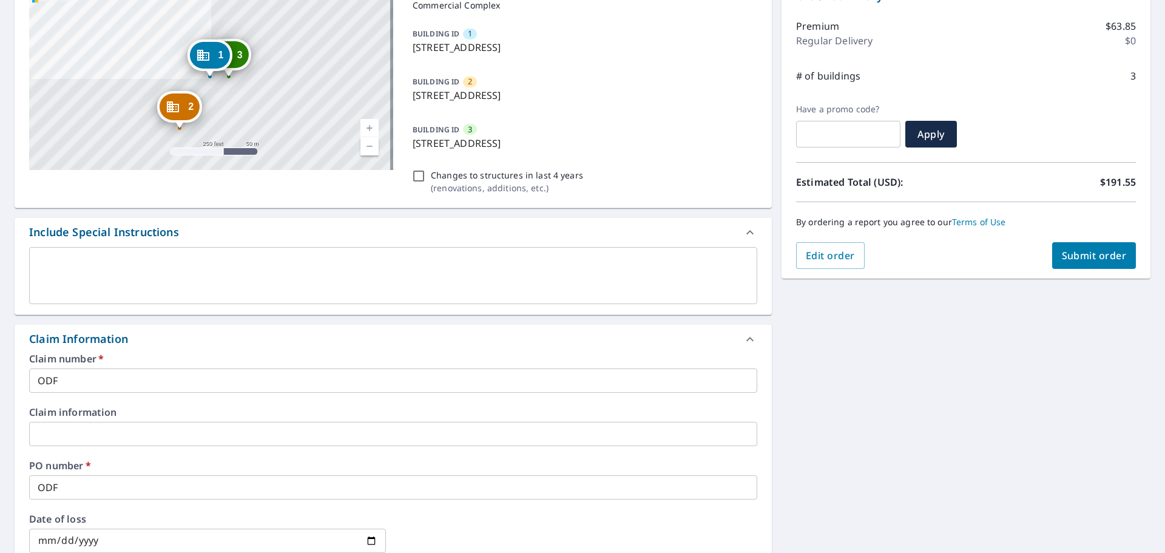
type input "jeff.childress@srsbuildingproducts.com"
click at [1067, 254] on span "Submit order" at bounding box center [1094, 255] width 65 height 13
checkbox input "true"
